Goal: Transaction & Acquisition: Purchase product/service

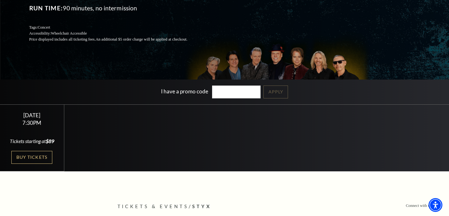
scroll to position [95, 0]
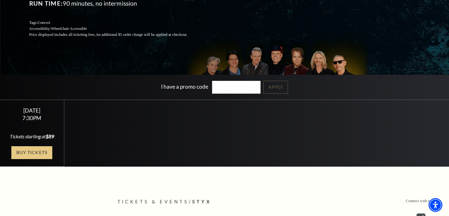
click at [25, 155] on link "Buy Tickets" at bounding box center [31, 153] width 41 height 13
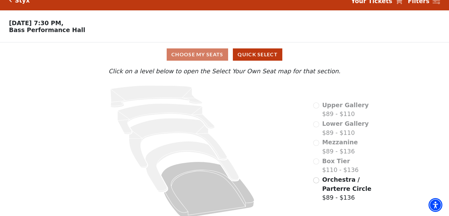
scroll to position [18, 0]
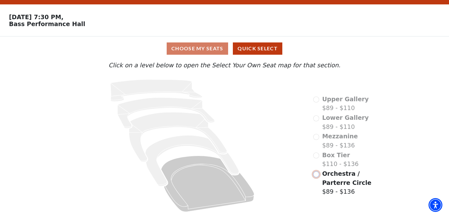
click at [315, 173] on input "Orchestra / Parterre Circle$89 - $136\a" at bounding box center [316, 175] width 6 height 6
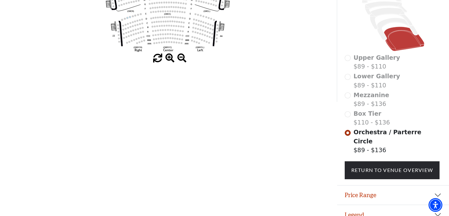
scroll to position [171, 0]
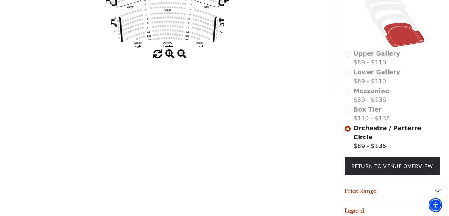
click at [349, 115] on div "Box Tier $110 - $136" at bounding box center [393, 114] width 97 height 18
click at [348, 115] on div "Box Tier $110 - $136" at bounding box center [393, 114] width 97 height 18
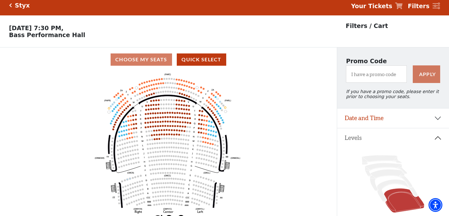
scroll to position [0, 0]
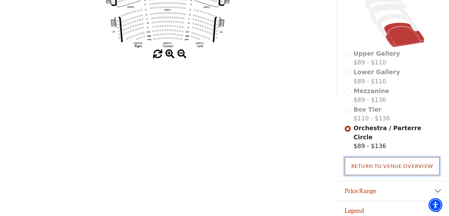
click at [373, 161] on link "Return To Venue Overview" at bounding box center [392, 167] width 95 height 18
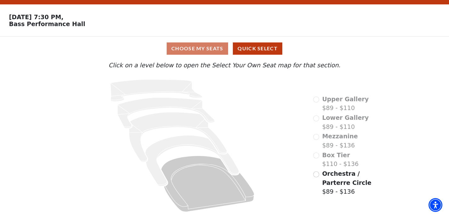
click at [316, 98] on div "Upper Gallery $89 - $110" at bounding box center [340, 104] width 55 height 18
click at [316, 100] on div "Upper Gallery $89 - $110" at bounding box center [340, 104] width 55 height 18
click at [316, 174] on input "Orchestra / Parterre Circle$89 - $136\a" at bounding box center [316, 175] width 6 height 6
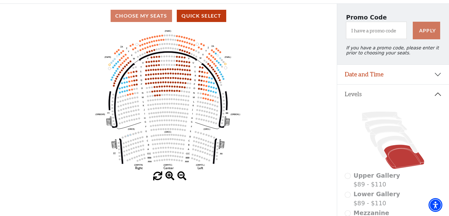
scroll to position [45, 0]
